Goal: Task Accomplishment & Management: Use online tool/utility

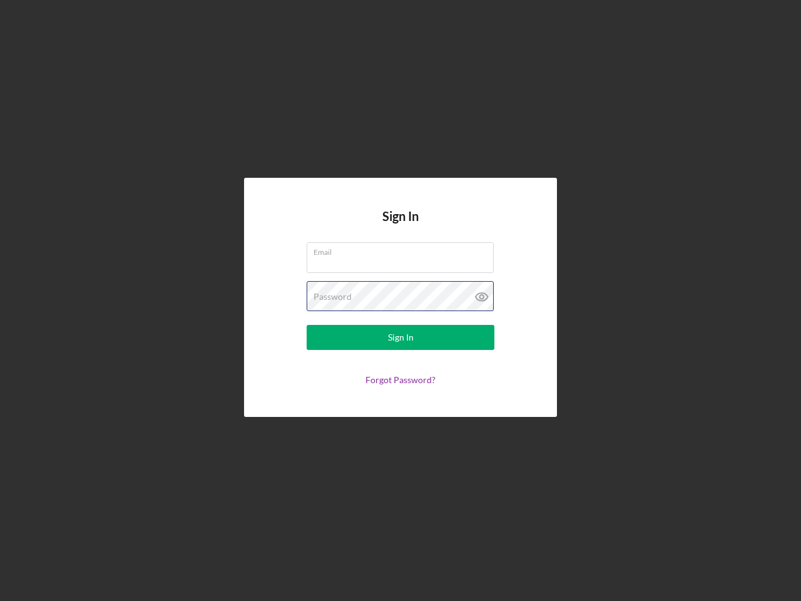
click at [401, 301] on div "Password" at bounding box center [401, 296] width 188 height 31
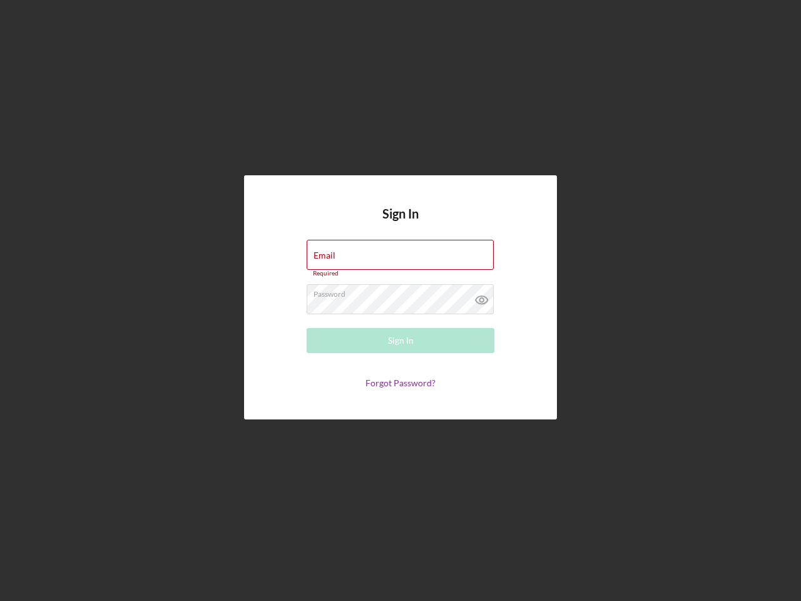
click at [482, 297] on icon at bounding box center [481, 299] width 31 height 31
